Goal: Information Seeking & Learning: Check status

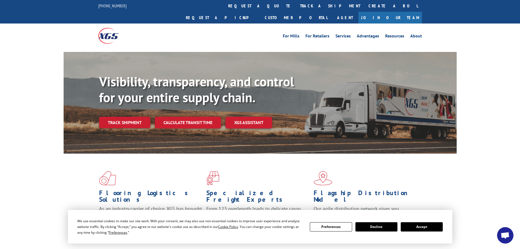
click at [417, 228] on button "Accept" at bounding box center [422, 226] width 42 height 9
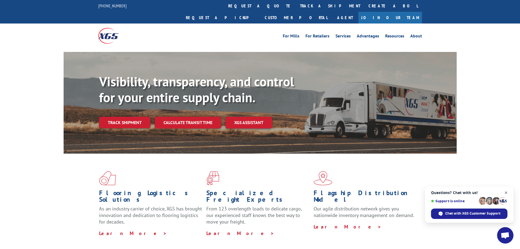
click at [505, 193] on span "Close chat" at bounding box center [506, 192] width 7 height 7
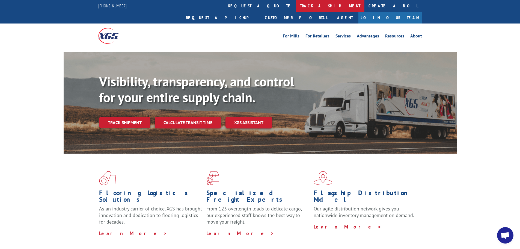
click at [296, 6] on link "track a shipment" at bounding box center [330, 6] width 69 height 12
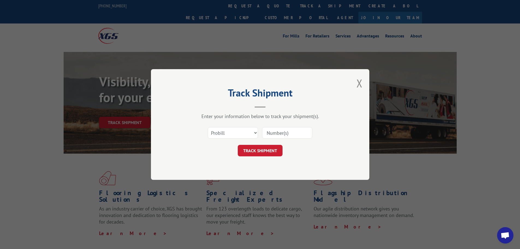
click at [297, 131] on input at bounding box center [287, 132] width 50 height 11
paste input "18563766"
type input "18563766"
click at [264, 155] on button "TRACK SHIPMENT" at bounding box center [260, 150] width 45 height 11
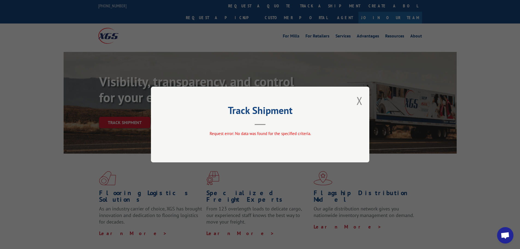
drag, startPoint x: 251, startPoint y: 96, endPoint x: 248, endPoint y: 102, distance: 6.9
click at [251, 96] on div "Track Shipment Request error: No data was found for the specified criteria." at bounding box center [260, 125] width 218 height 76
click at [361, 100] on button "Close modal" at bounding box center [360, 100] width 6 height 14
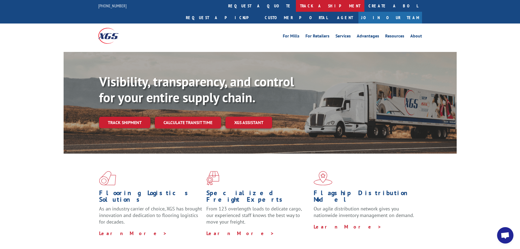
click at [296, 10] on link "track a shipment" at bounding box center [330, 6] width 69 height 12
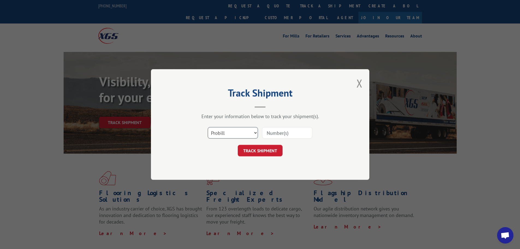
click at [241, 133] on select "Select category... Probill BOL PO" at bounding box center [233, 132] width 50 height 11
select select "po"
click at [208, 127] on select "Select category... Probill BOL PO" at bounding box center [233, 132] width 50 height 11
click at [313, 129] on div "Select category... Probill BOL PO" at bounding box center [260, 133] width 164 height 18
click at [305, 131] on input at bounding box center [287, 132] width 50 height 11
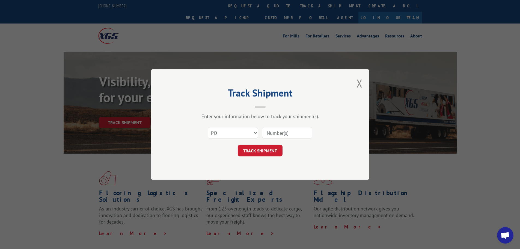
paste input "18563766"
type input "18563766"
click at [272, 149] on button "TRACK SHIPMENT" at bounding box center [260, 150] width 45 height 11
